Goal: Check status: Check status

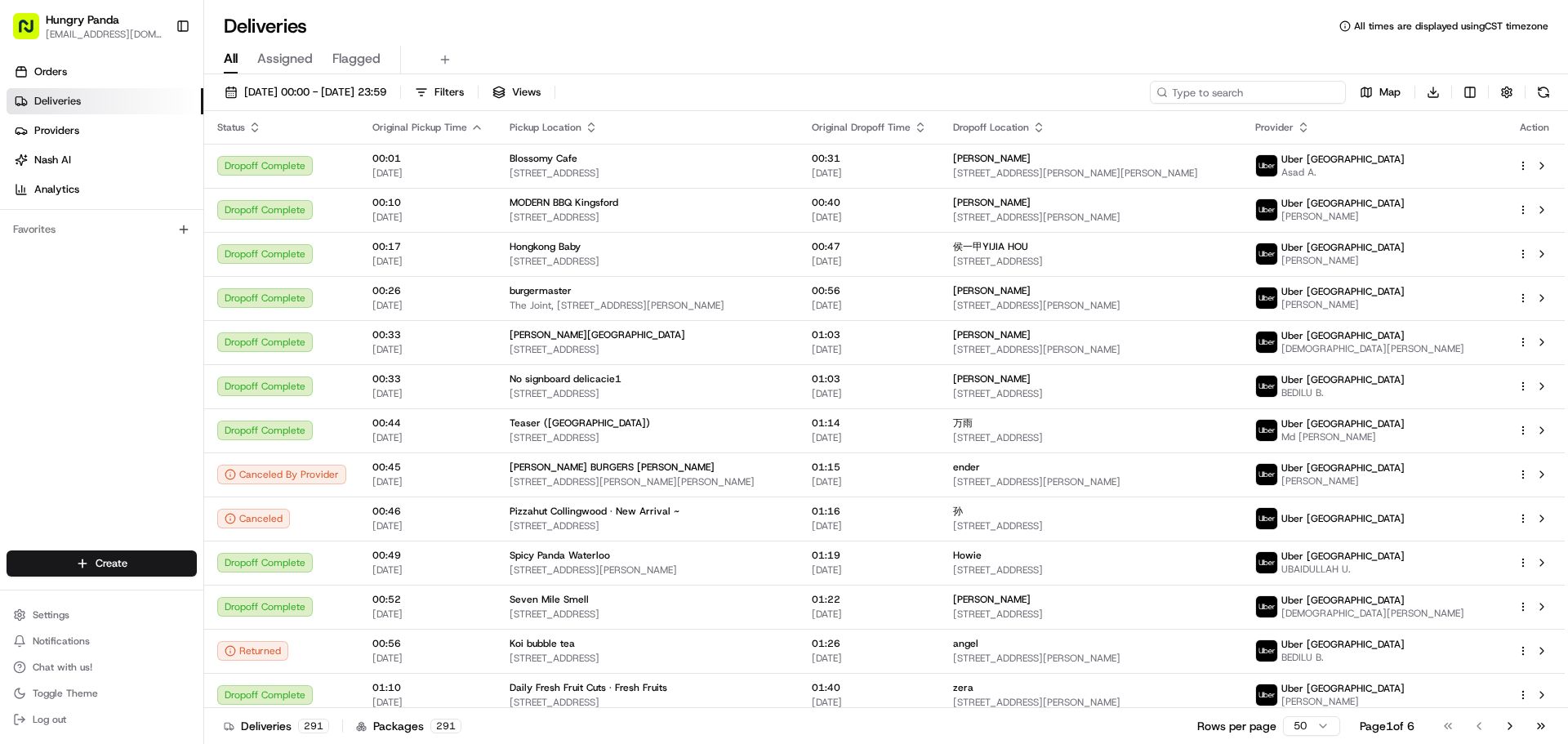
click at [1266, 87] on input at bounding box center [1247, 92] width 196 height 23
paste input "9685383975653722961926"
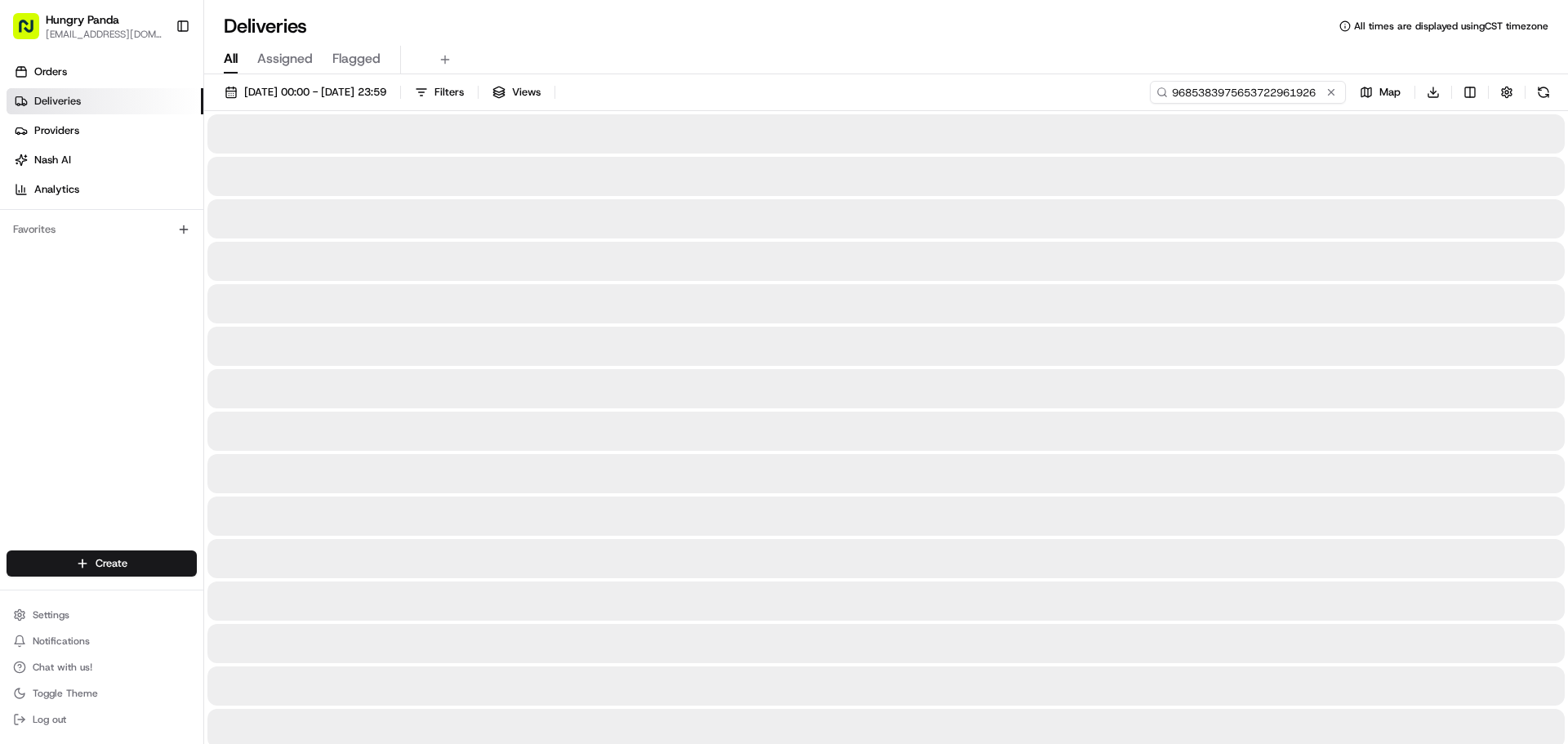
type input "9685383975653722961926"
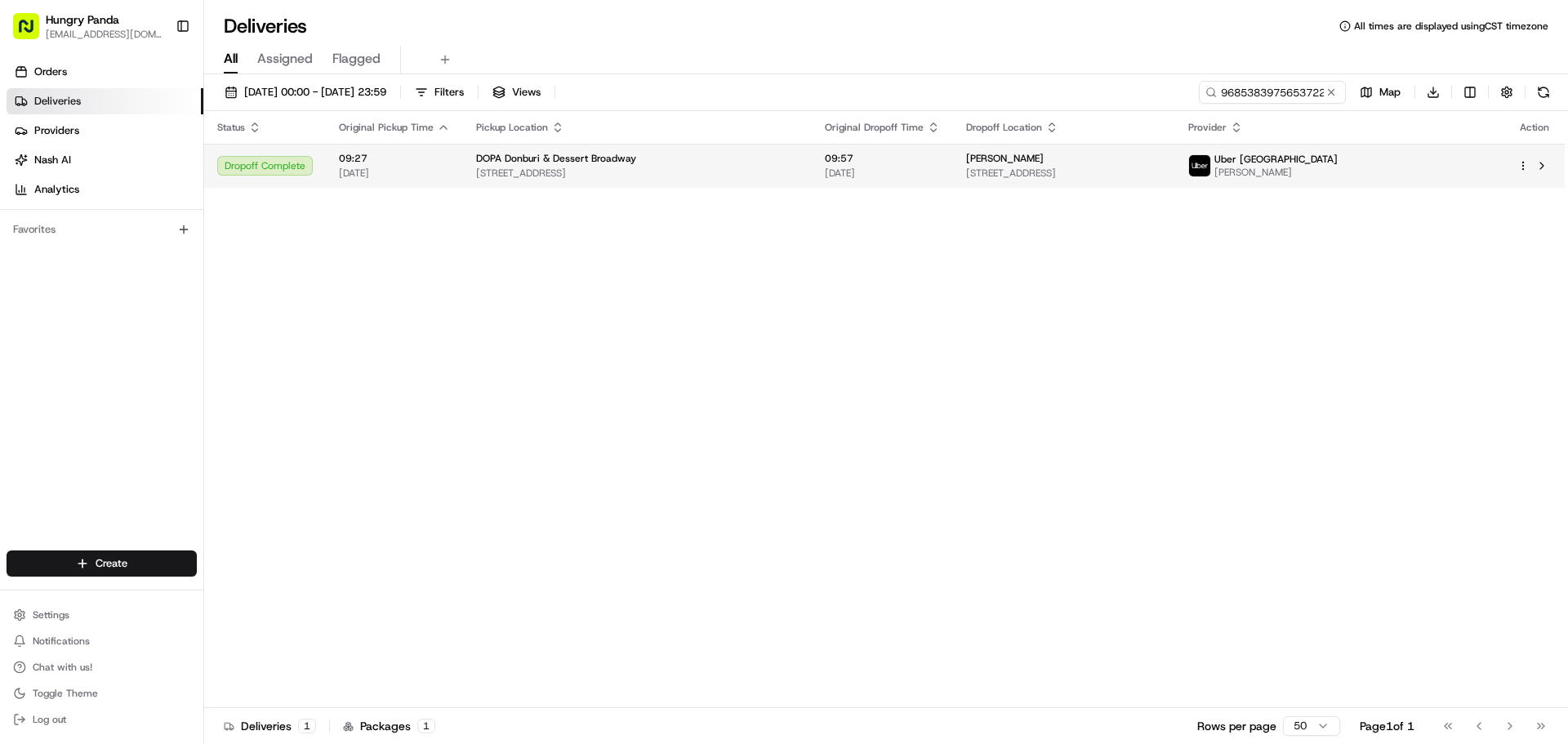
click at [834, 152] on span "09:57" at bounding box center [882, 159] width 115 height 13
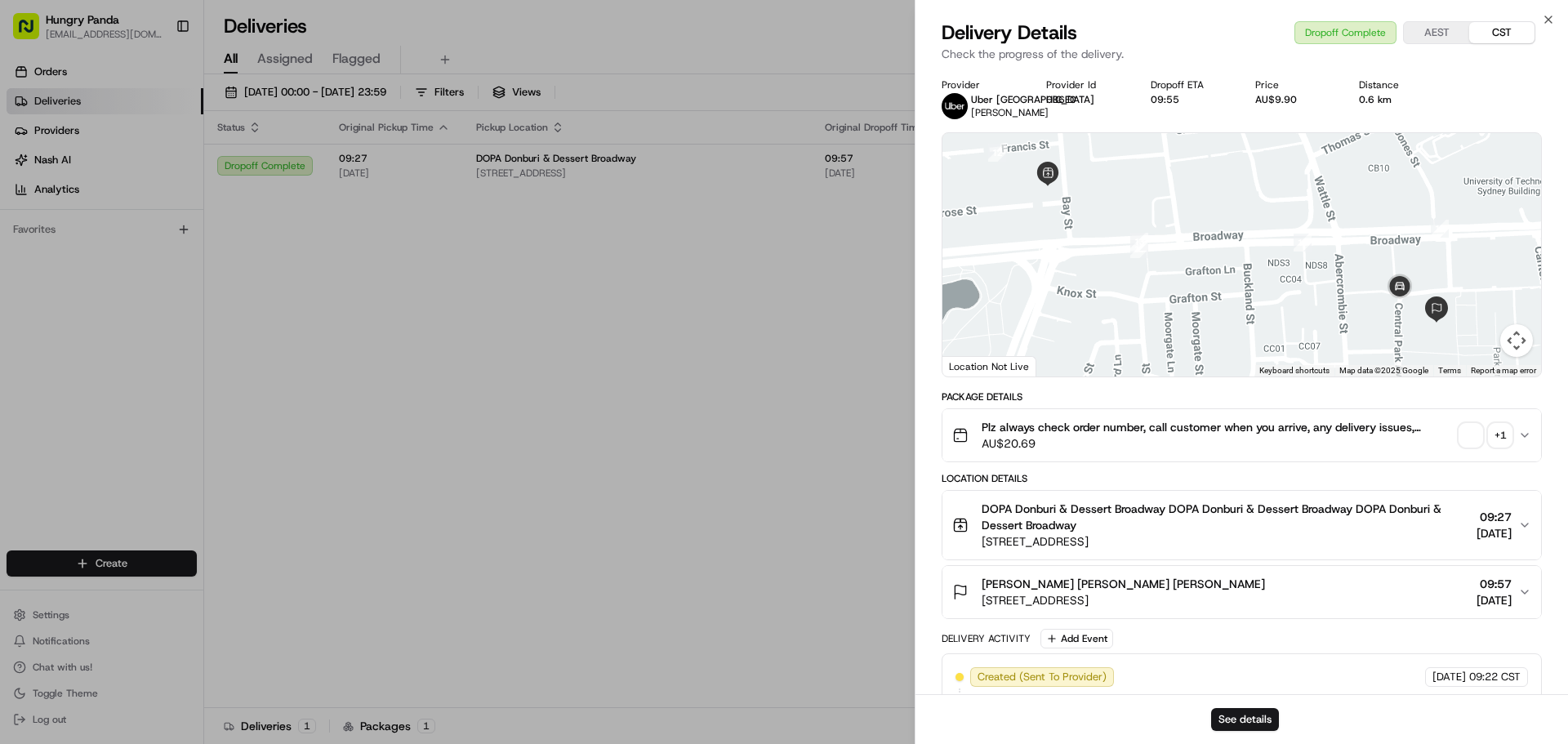
click at [1509, 427] on div "+ 1" at bounding box center [1500, 435] width 23 height 23
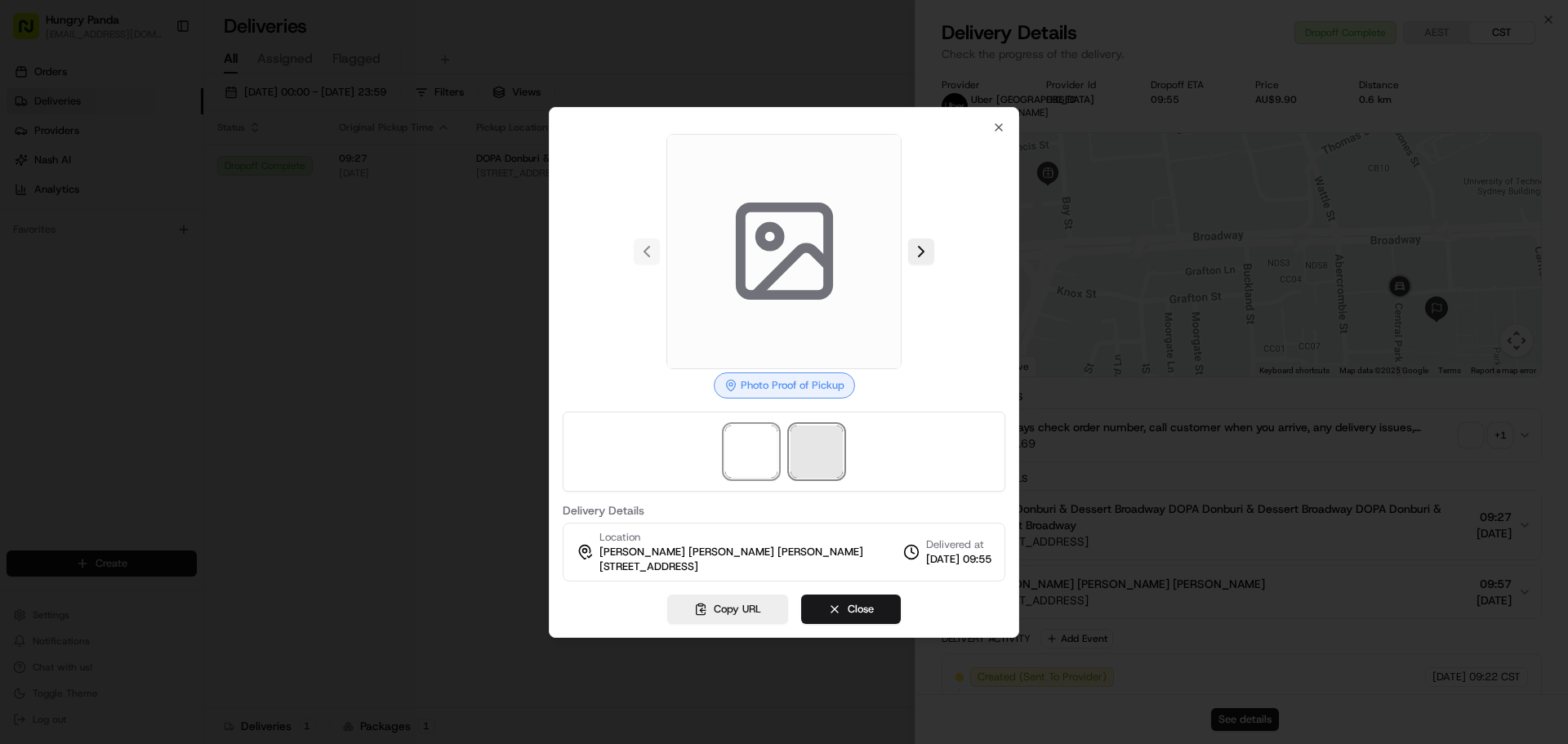
click at [816, 476] on span at bounding box center [816, 451] width 52 height 52
